Goal: Task Accomplishment & Management: Use online tool/utility

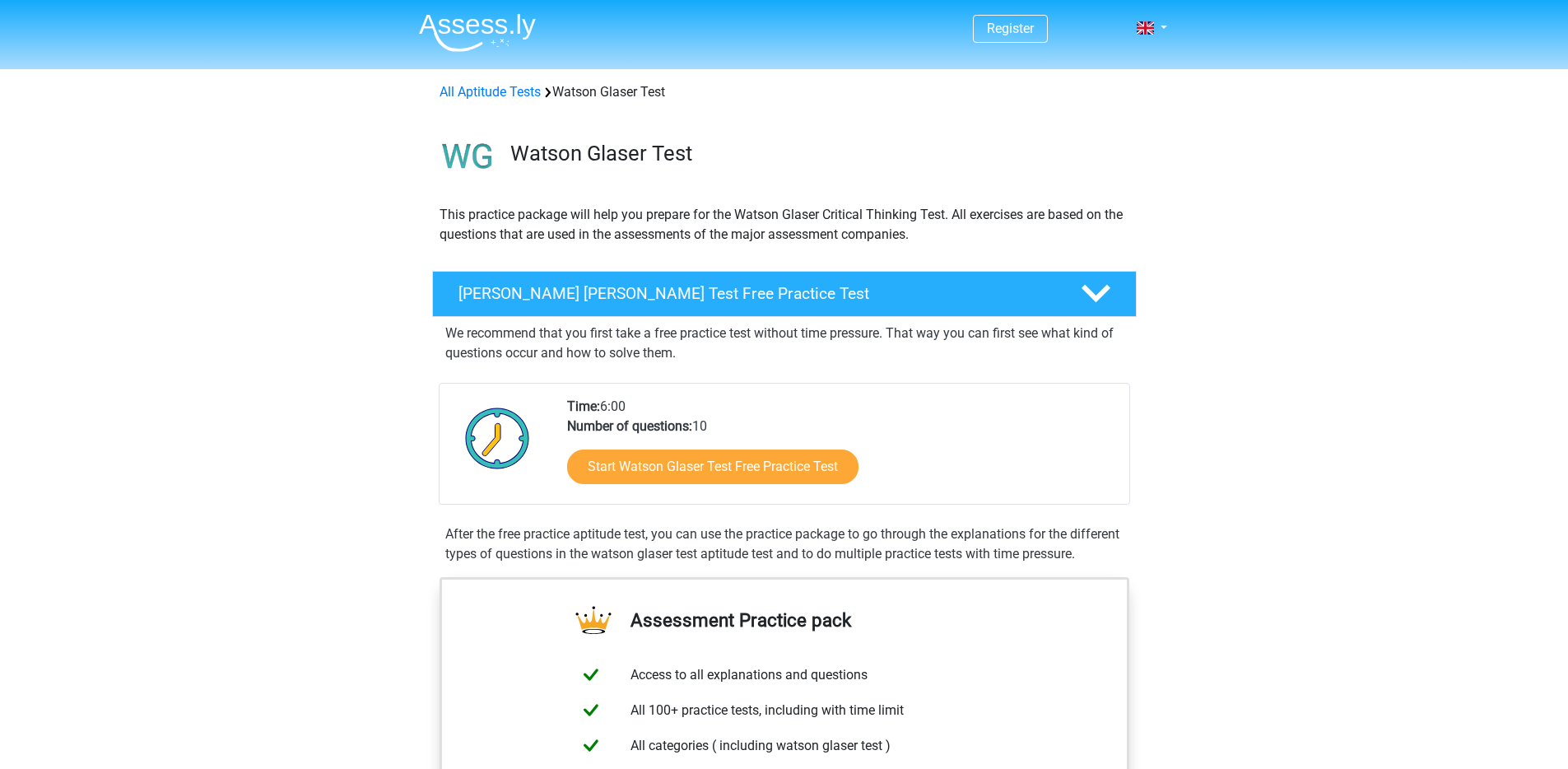
scroll to position [200, 0]
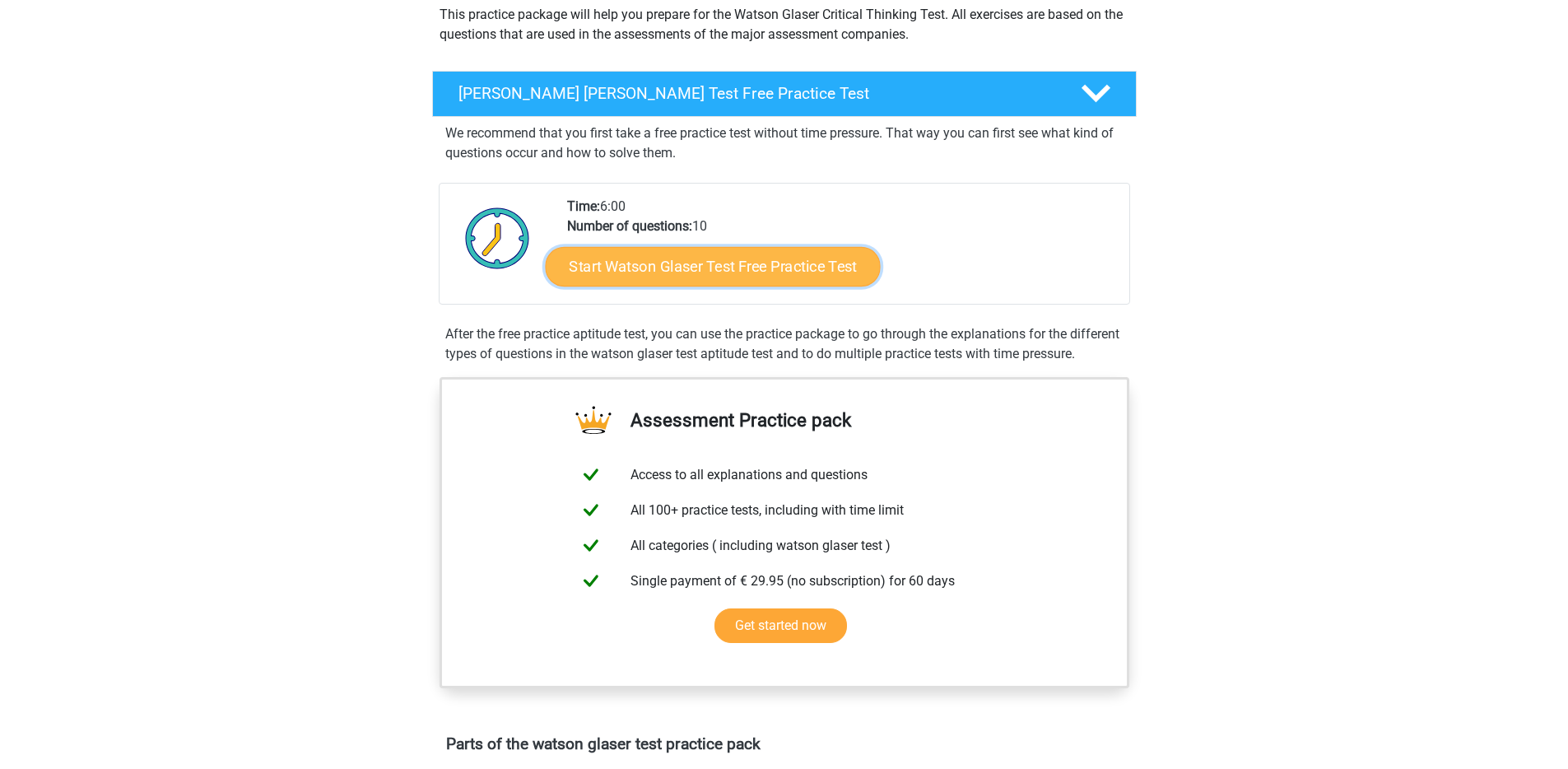
click at [741, 255] on link "Start Watson Glaser Test Free Practice Test" at bounding box center [712, 267] width 335 height 39
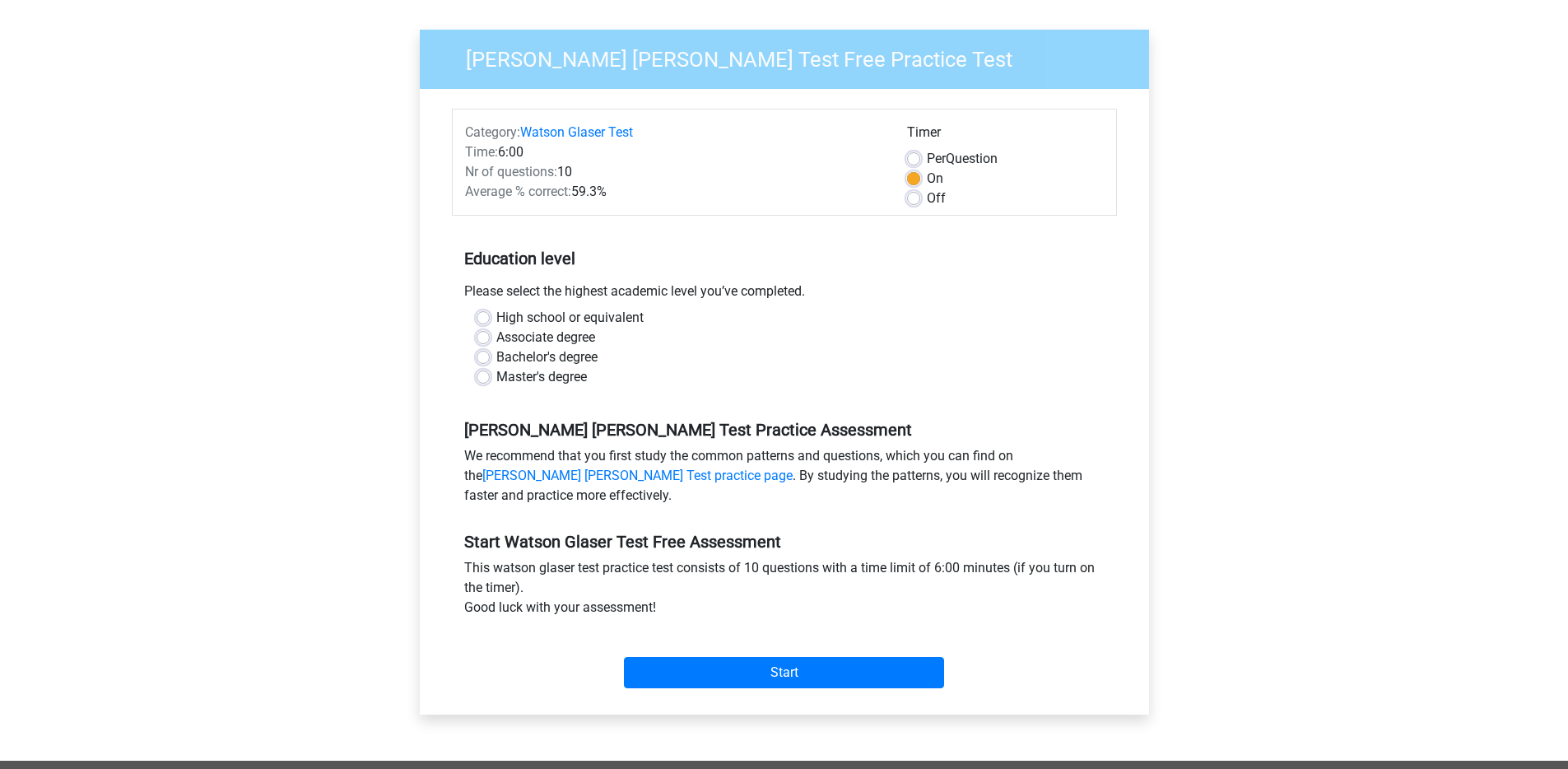
scroll to position [106, 0]
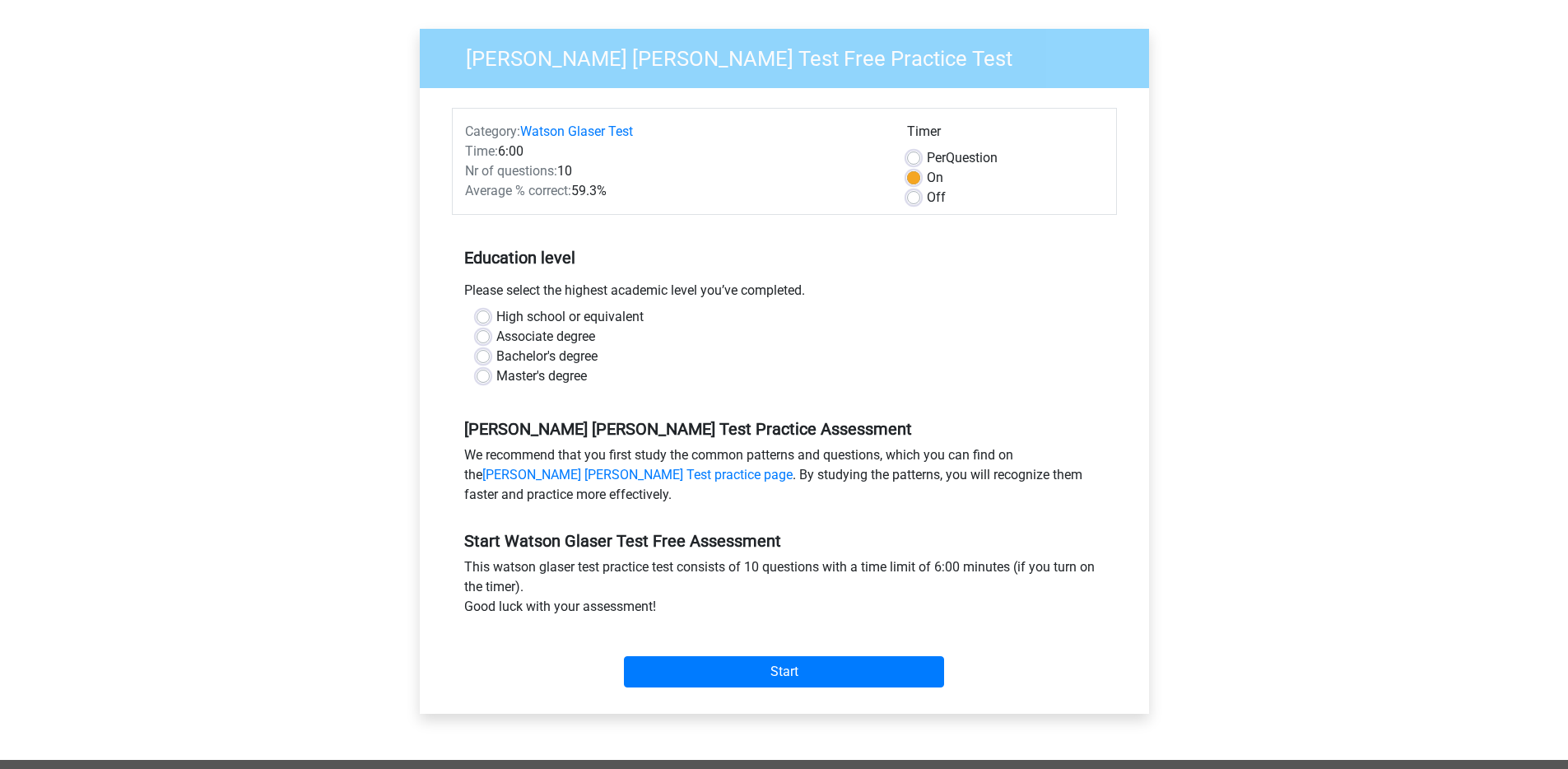
click at [493, 381] on div "Master's degree" at bounding box center [784, 376] width 616 height 20
click at [496, 378] on label "Master's degree" at bounding box center [541, 376] width 91 height 20
click at [486, 378] on input "Master's degree" at bounding box center [483, 374] width 13 height 16
radio input "true"
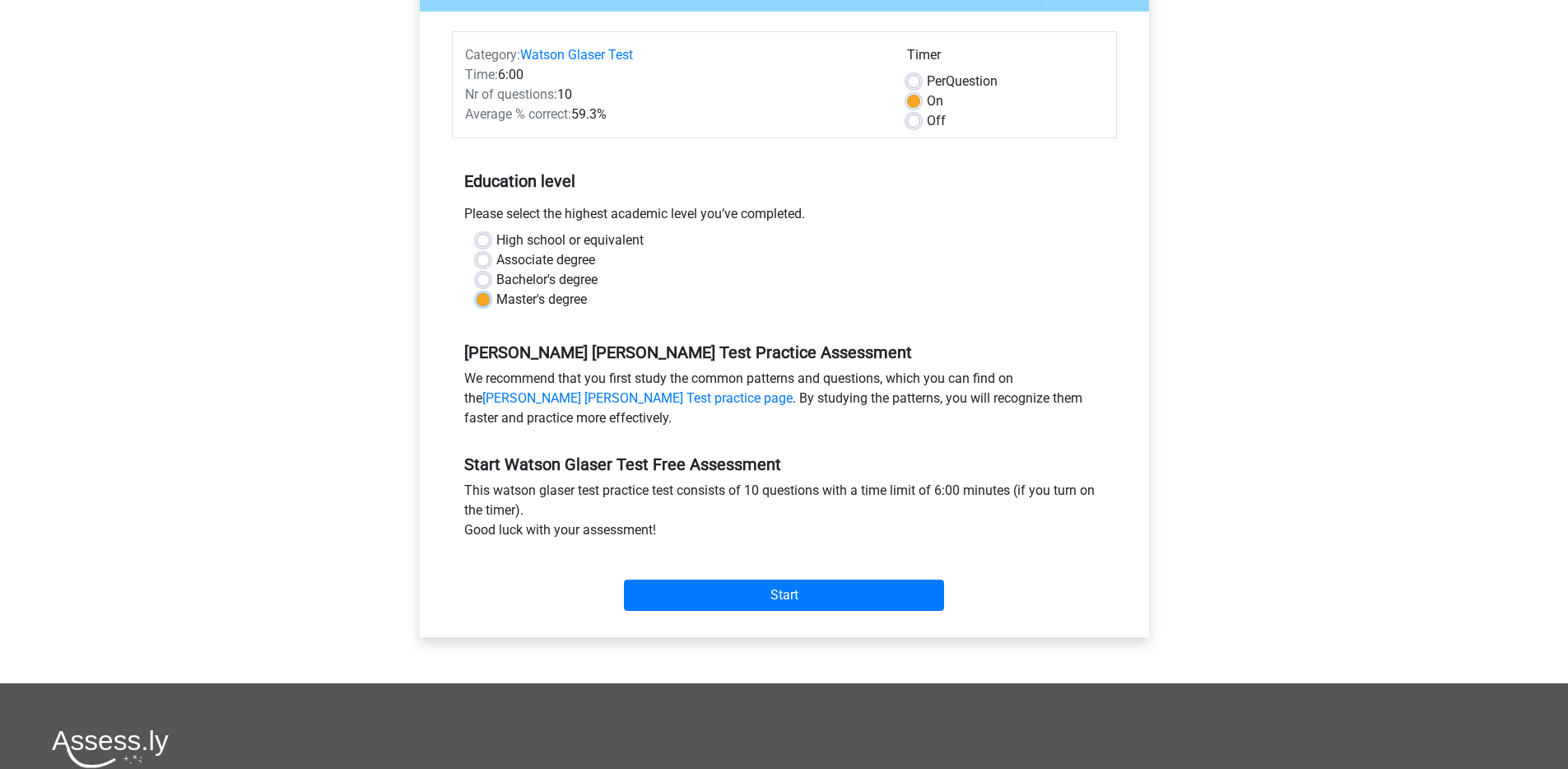
scroll to position [189, 0]
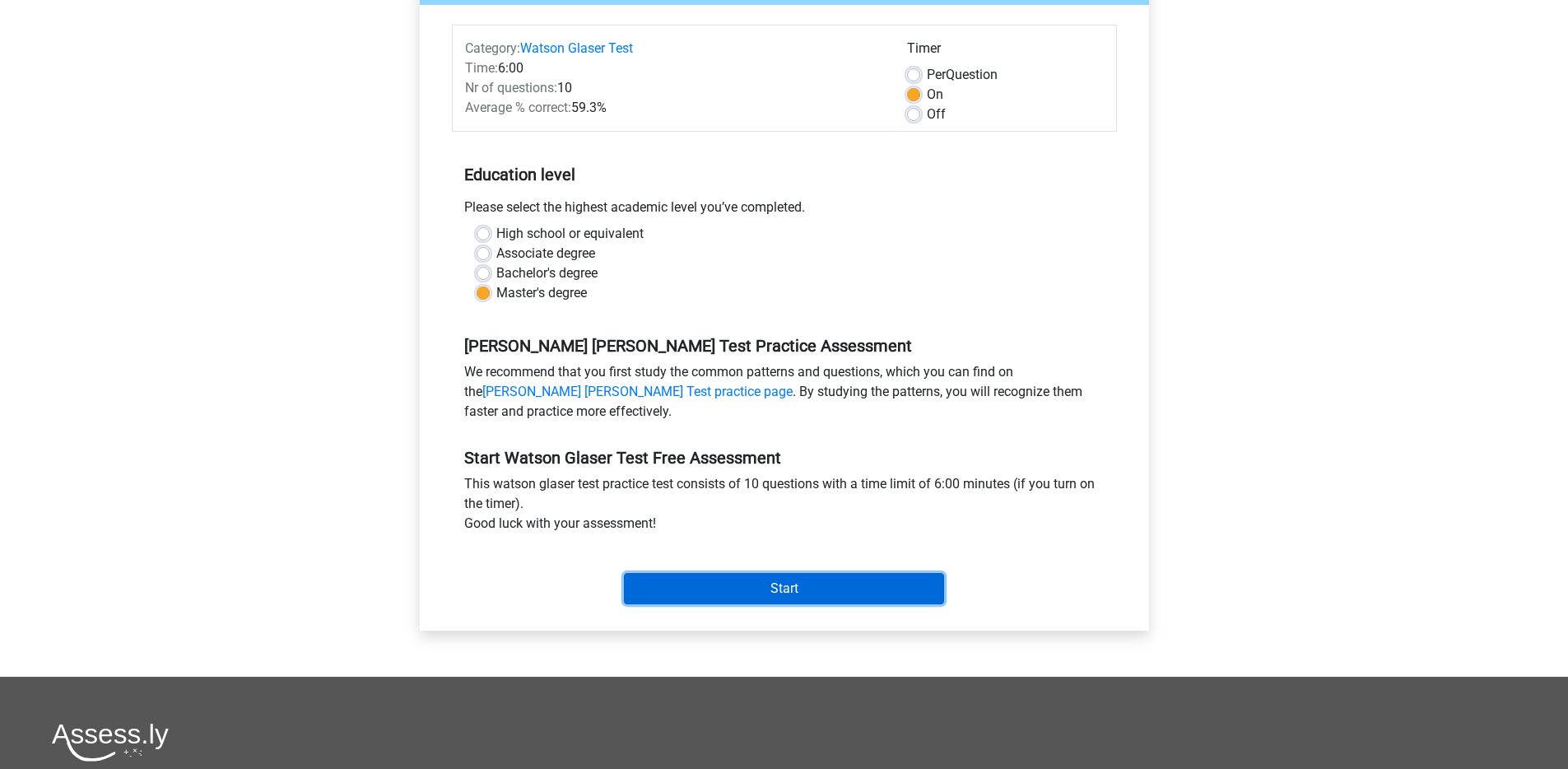
click at [768, 590] on input "Start" at bounding box center [784, 588] width 320 height 31
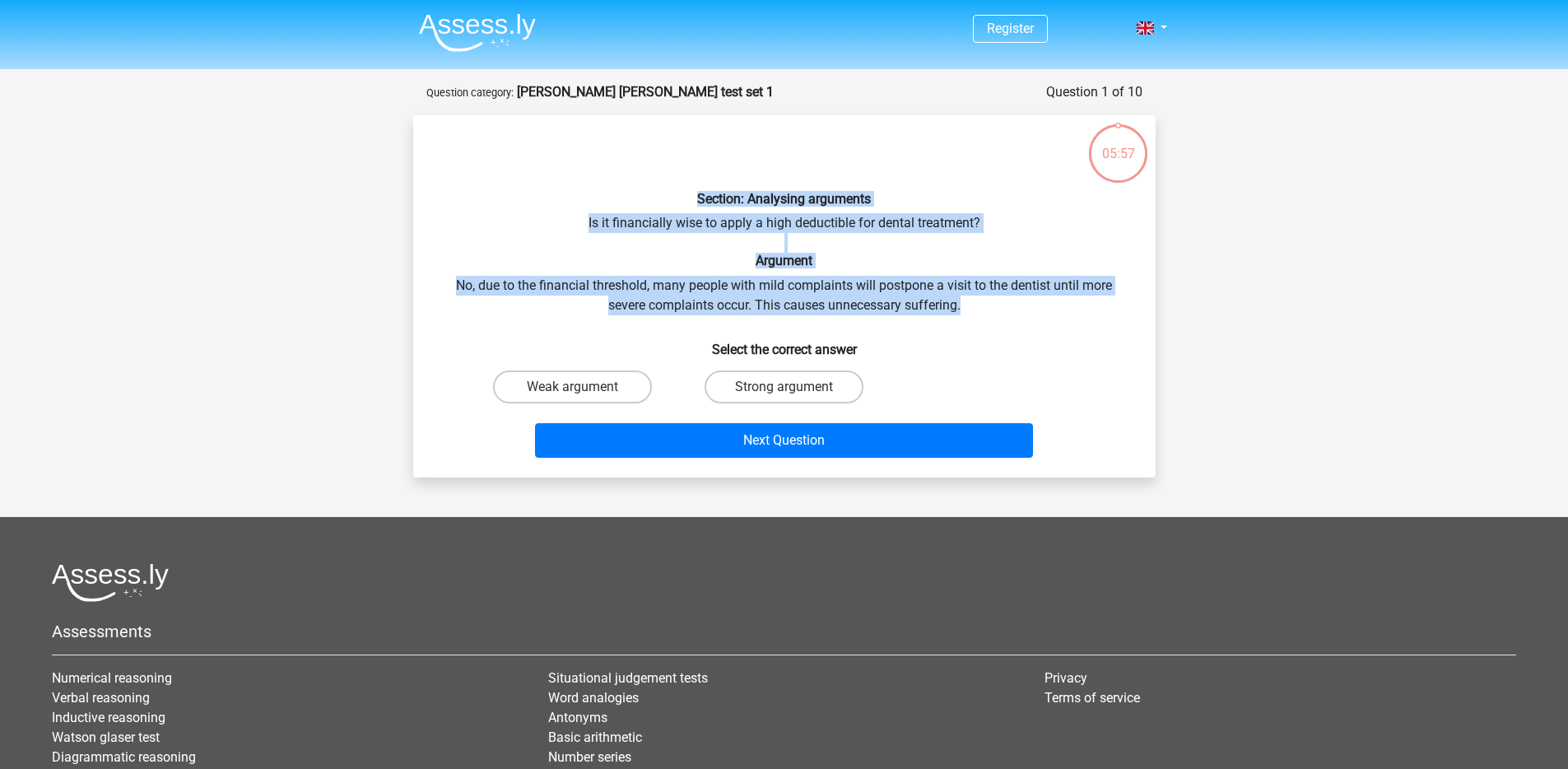
drag, startPoint x: 668, startPoint y: 199, endPoint x: 990, endPoint y: 309, distance: 340.3
click at [990, 309] on div "Section: Analysing arguments Is it financially wise to apply a high deductible …" at bounding box center [784, 296] width 730 height 336
drag, startPoint x: 990, startPoint y: 305, endPoint x: 767, endPoint y: 214, distance: 240.9
click at [767, 214] on div "Section: Analysing arguments Is it financially wise to apply a high deductible …" at bounding box center [784, 296] width 730 height 336
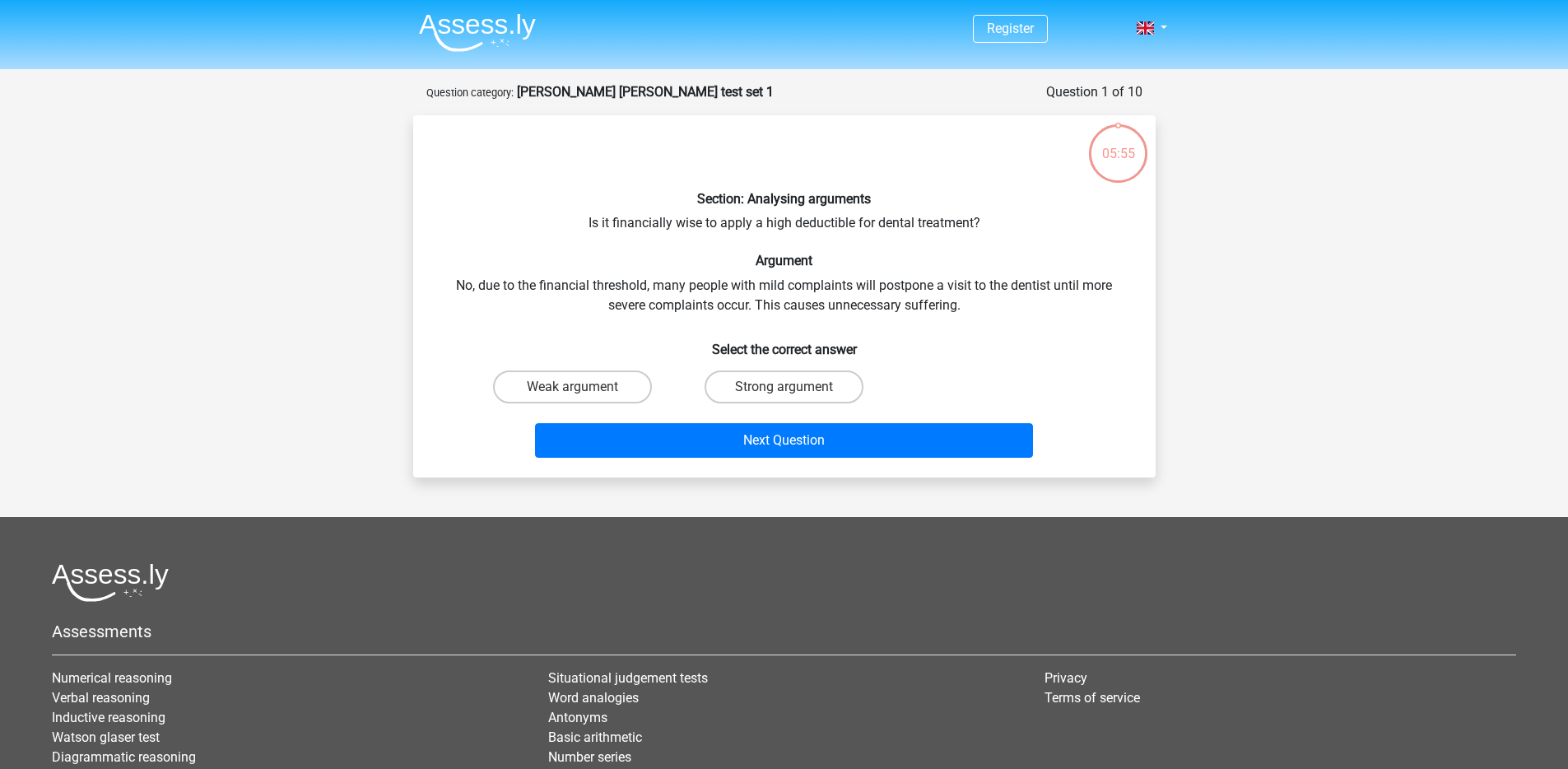
click at [766, 214] on div "Section: Analysing arguments Is it financially wise to apply a high deductible …" at bounding box center [784, 296] width 730 height 336
